Goal: Task Accomplishment & Management: Manage account settings

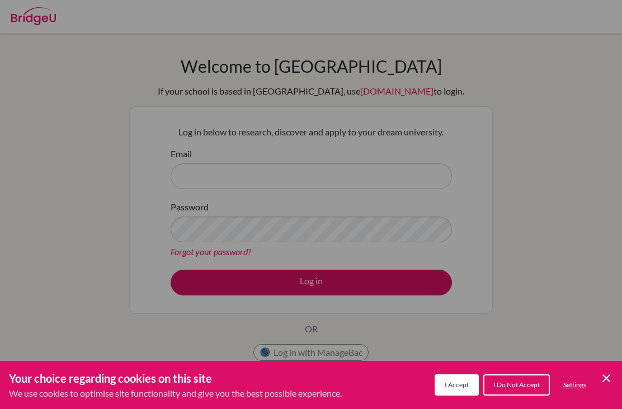
scroll to position [1, 0]
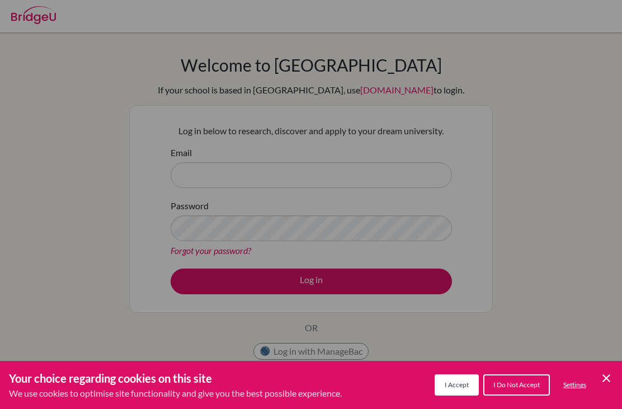
click at [78, 224] on div "Cookie Preferences" at bounding box center [311, 204] width 622 height 409
click at [501, 168] on div "Cookie Preferences" at bounding box center [311, 204] width 622 height 409
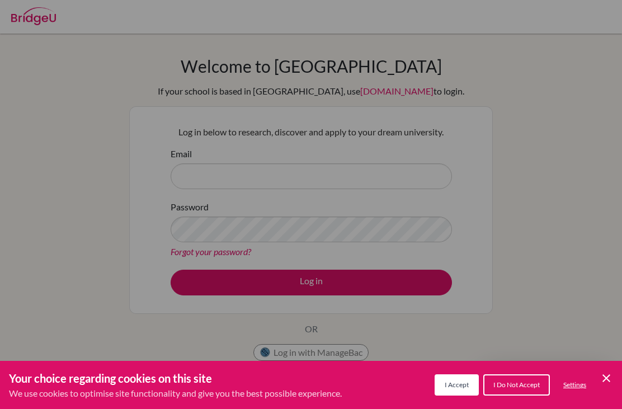
click at [458, 385] on span "I Accept" at bounding box center [457, 384] width 24 height 8
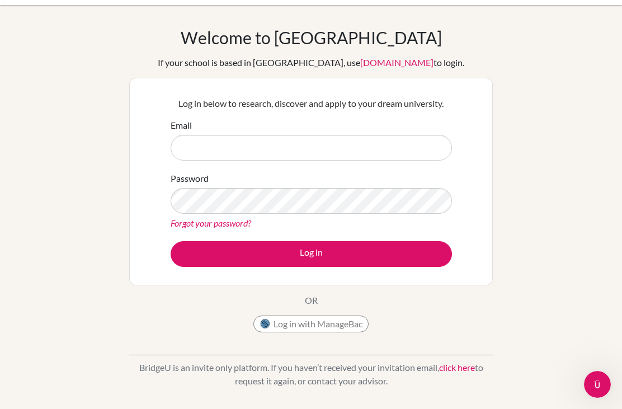
scroll to position [27, 0]
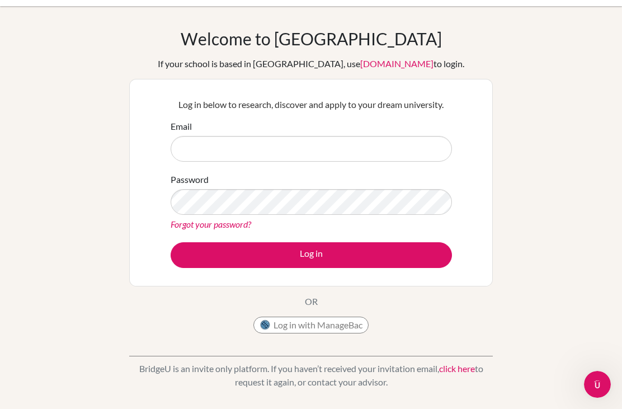
click at [361, 321] on button "Log in with ManageBac" at bounding box center [310, 325] width 115 height 17
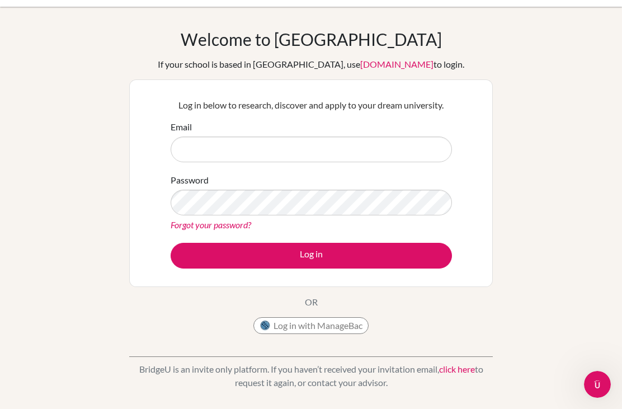
scroll to position [25, 0]
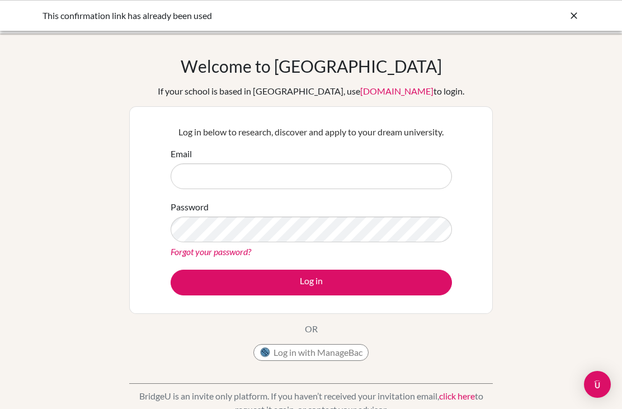
click at [383, 174] on input "Email" at bounding box center [311, 176] width 281 height 26
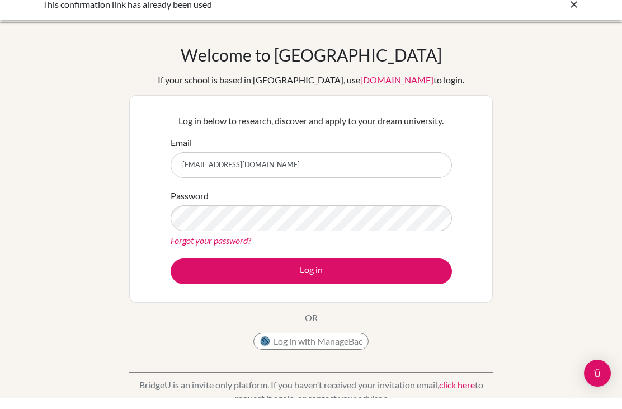
type input "[EMAIL_ADDRESS][DOMAIN_NAME]"
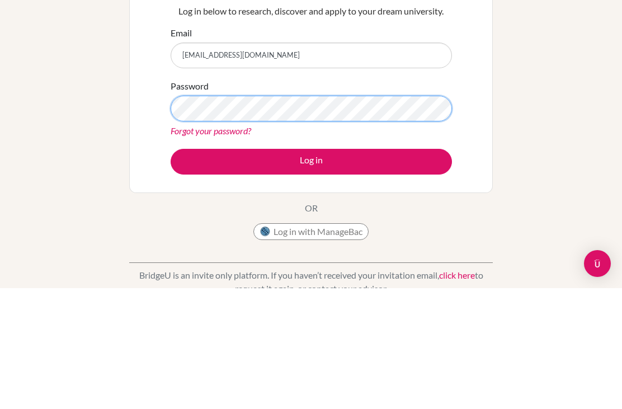
click at [311, 270] on button "Log in" at bounding box center [311, 283] width 281 height 26
